Goal: Find specific page/section: Find specific page/section

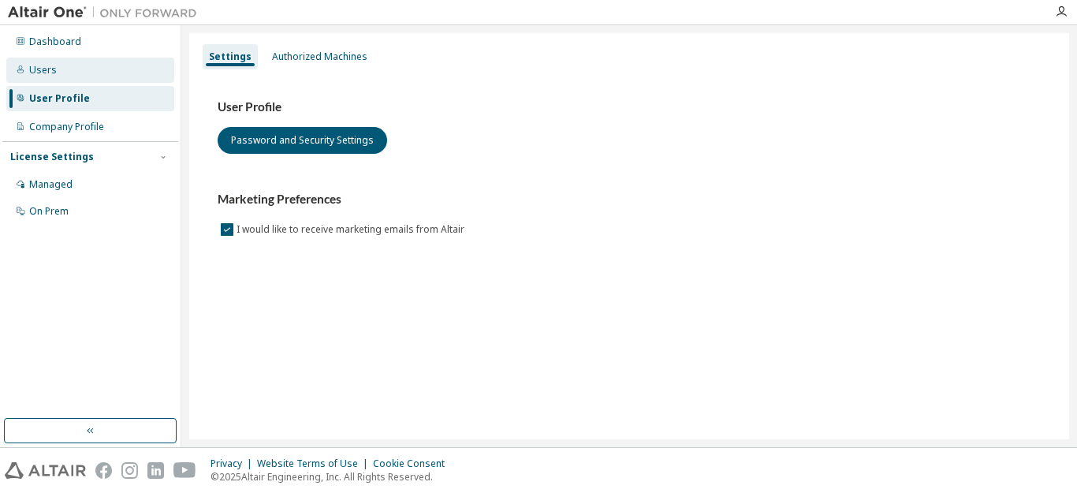
click at [58, 69] on div "Users" at bounding box center [90, 70] width 168 height 25
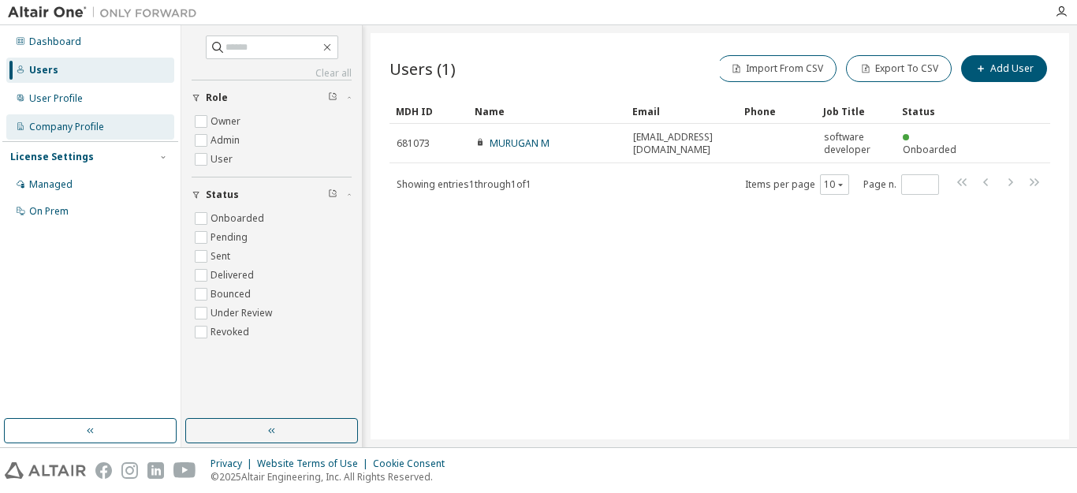
click at [69, 124] on div "Company Profile" at bounding box center [66, 127] width 75 height 13
